Goal: Find specific page/section: Find specific page/section

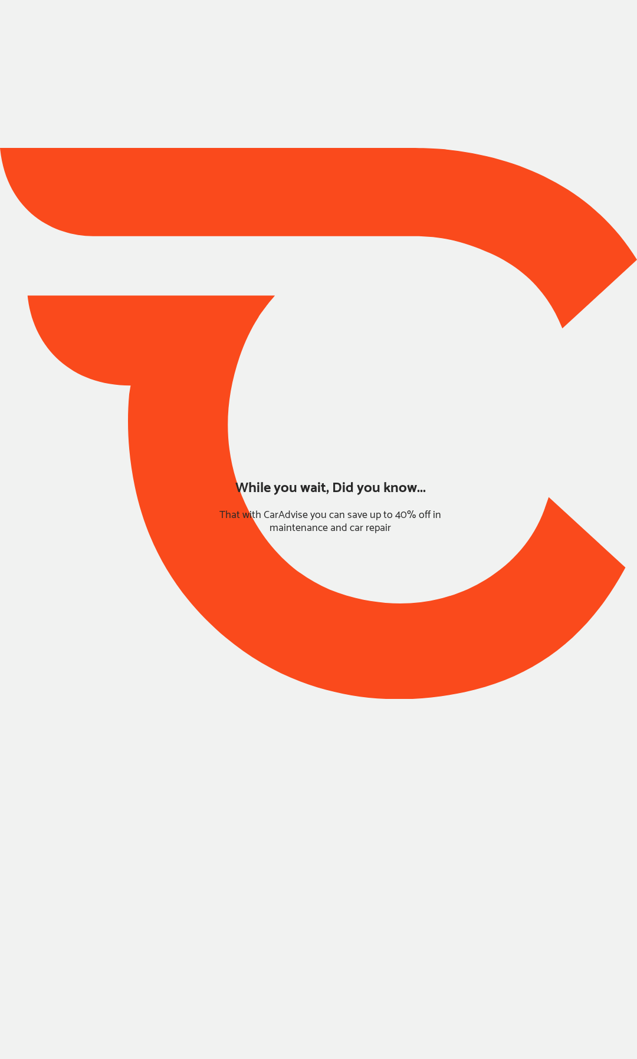
type input "*****"
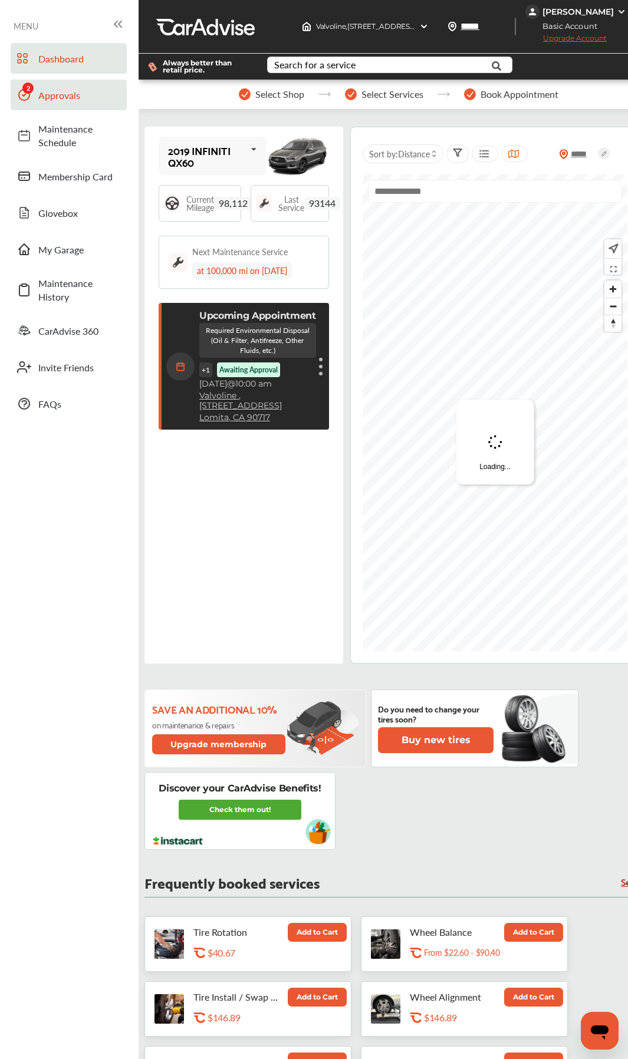
click at [51, 103] on link "Approvals" at bounding box center [69, 95] width 116 height 31
